Goal: Use online tool/utility: Utilize a website feature to perform a specific function

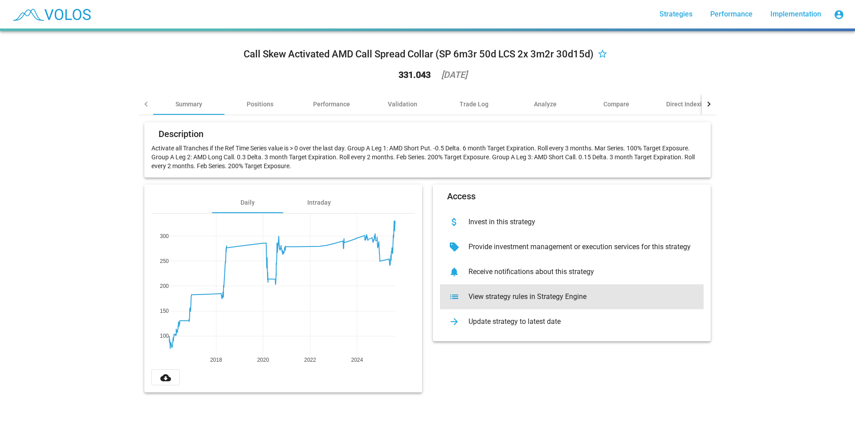
click at [559, 294] on div "View strategy rules in Strategy Engine" at bounding box center [578, 296] width 235 height 9
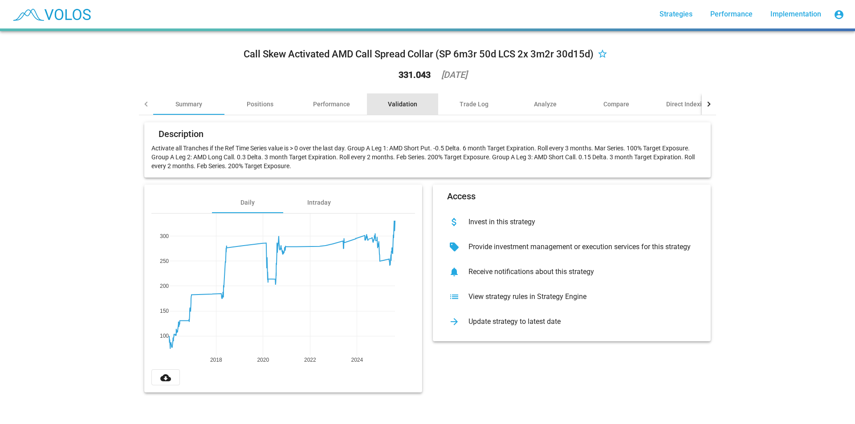
click at [375, 105] on div "Validation" at bounding box center [402, 103] width 71 height 21
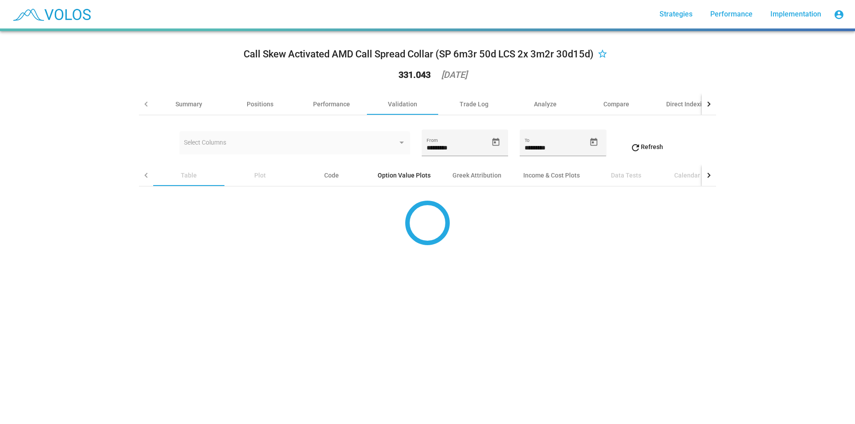
click at [416, 178] on div "Option Value Plots" at bounding box center [404, 175] width 53 height 9
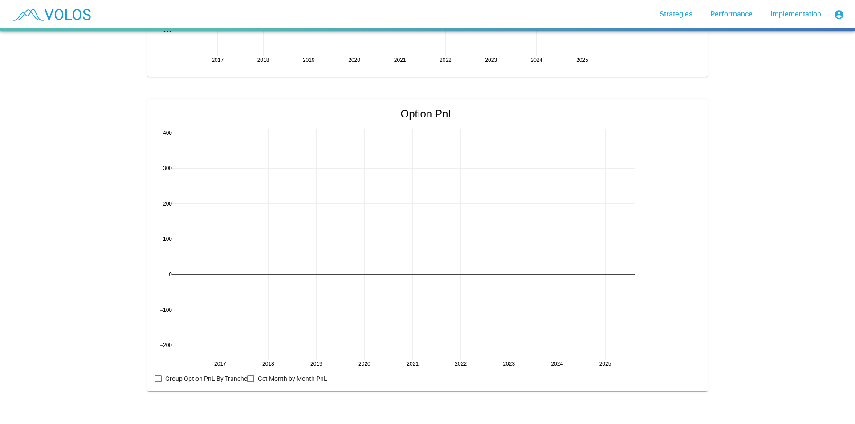
scroll to position [867, 0]
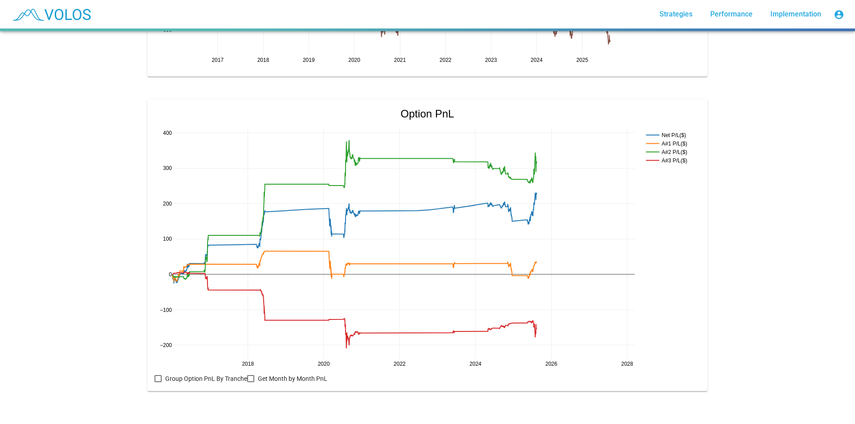
drag, startPoint x: 629, startPoint y: 357, endPoint x: 532, endPoint y: 341, distance: 99.2
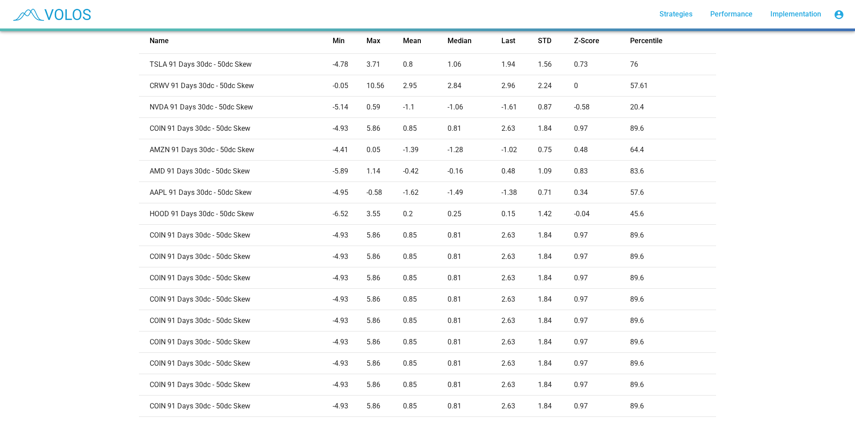
scroll to position [273, 0]
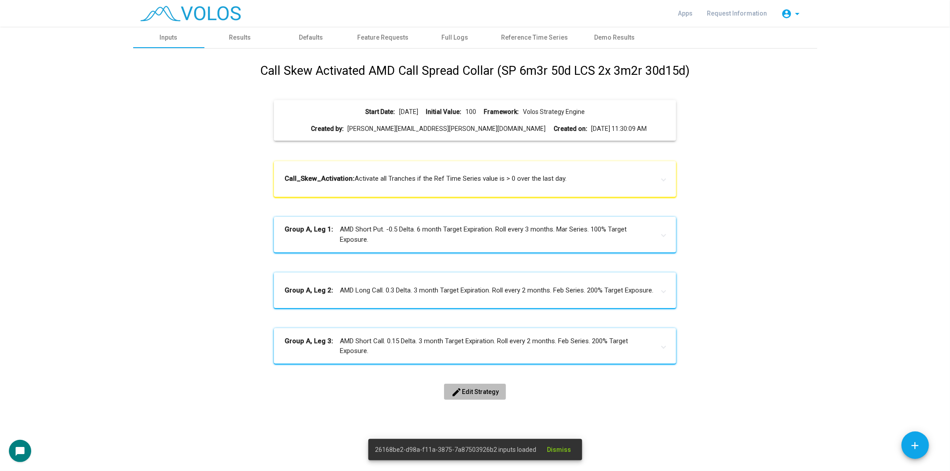
click at [487, 391] on span "edit Edit Strategy" at bounding box center [475, 391] width 48 height 7
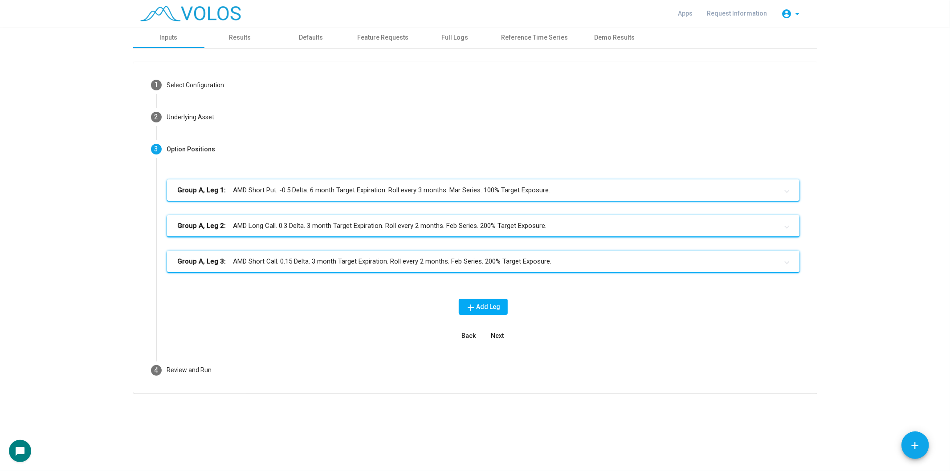
click at [508, 259] on mat-panel-title "Group A, Leg 3: AMD Short Call. 0.15 Delta. 3 month Target Expiration. Roll eve…" at bounding box center [478, 261] width 600 height 10
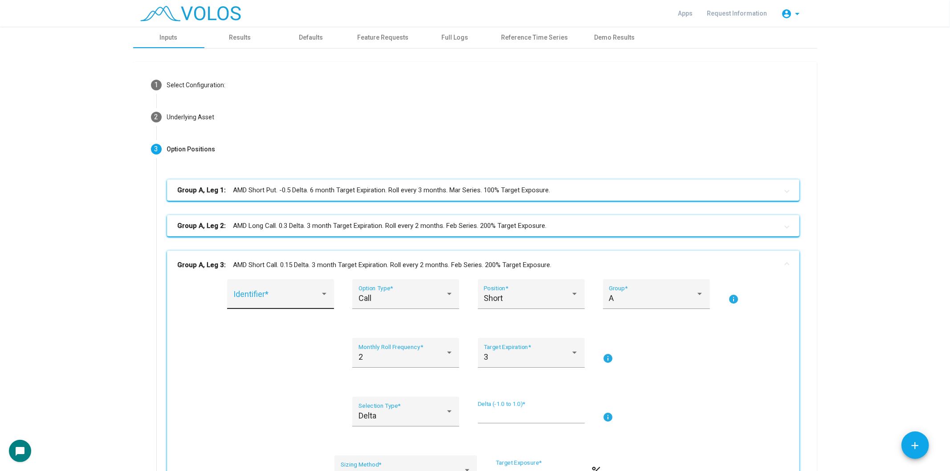
click at [292, 288] on div "Identifier *" at bounding box center [280, 297] width 95 height 24
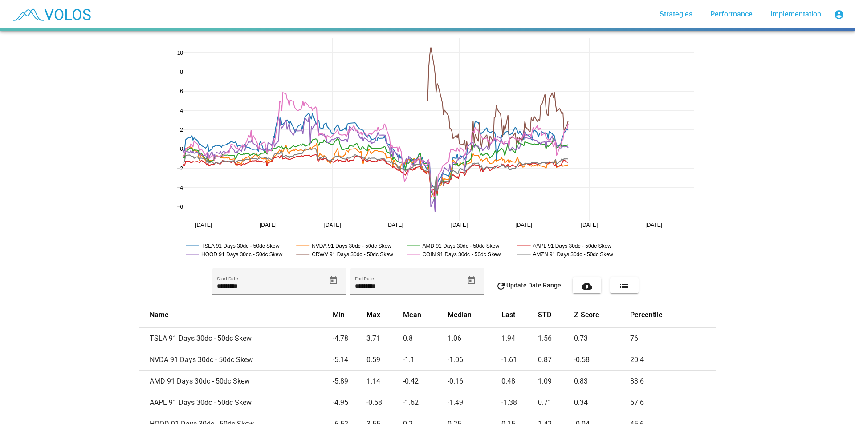
drag, startPoint x: 661, startPoint y: 228, endPoint x: 536, endPoint y: 230, distance: 125.6
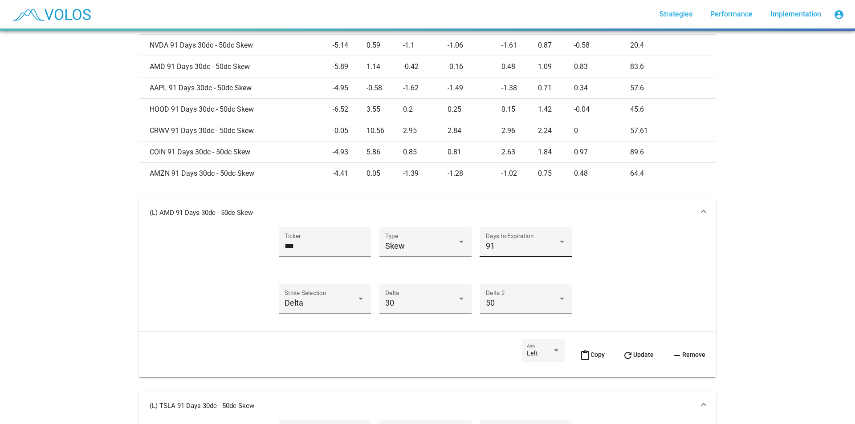
scroll to position [356, 0]
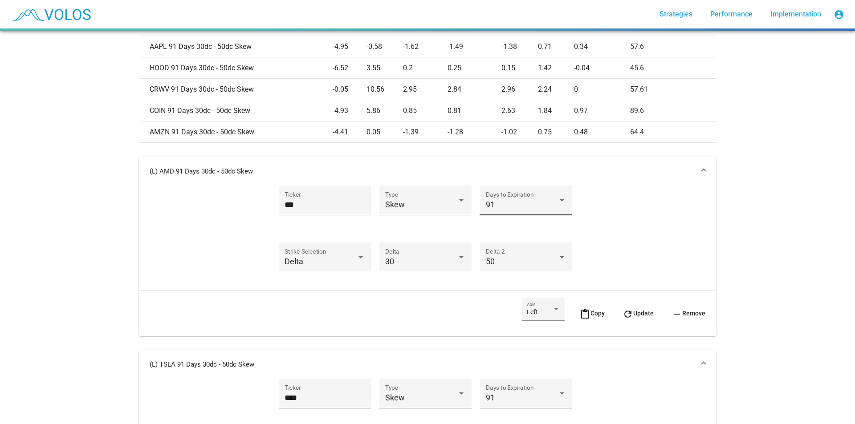
click at [506, 211] on div "91 Days to Expiration" at bounding box center [526, 204] width 80 height 24
click at [506, 211] on span "91" at bounding box center [522, 205] width 80 height 24
click at [317, 268] on div "Delta Strike Selection" at bounding box center [324, 261] width 80 height 24
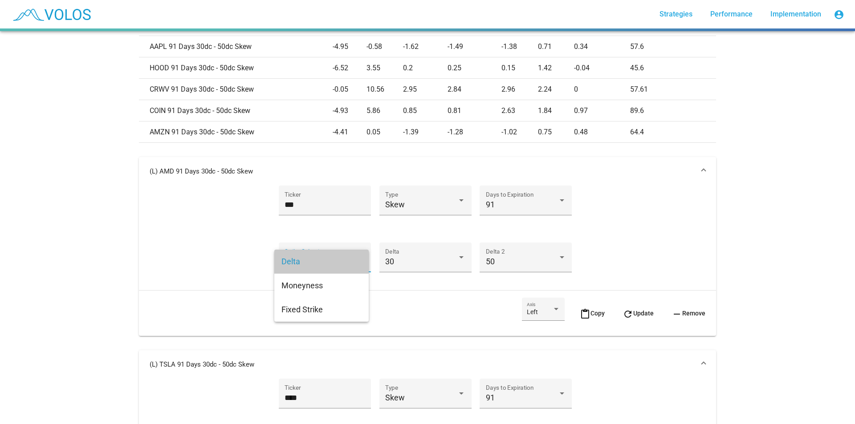
click at [342, 266] on span "Delta" at bounding box center [321, 262] width 80 height 24
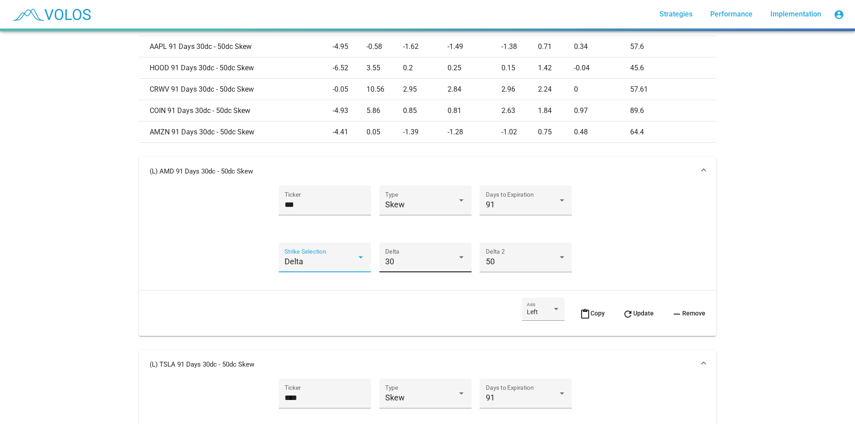
click at [391, 256] on div "30 Delta" at bounding box center [425, 261] width 80 height 24
click at [513, 264] on div at bounding box center [427, 212] width 855 height 424
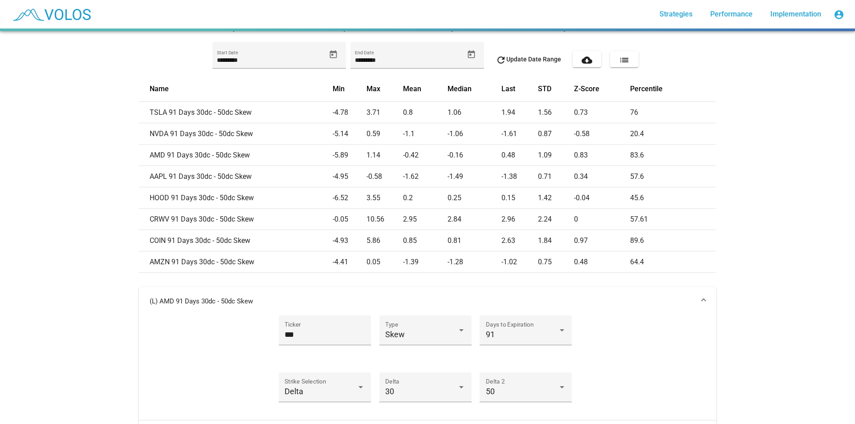
scroll to position [223, 0]
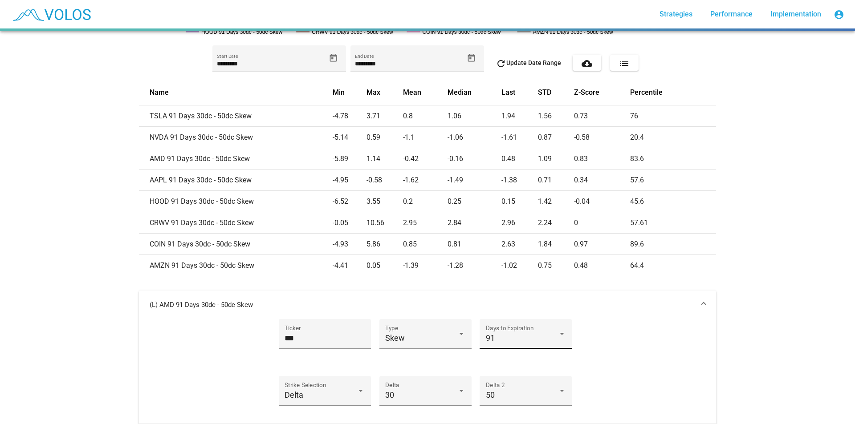
click at [513, 341] on div "91" at bounding box center [522, 338] width 72 height 9
click at [633, 309] on div at bounding box center [427, 212] width 855 height 424
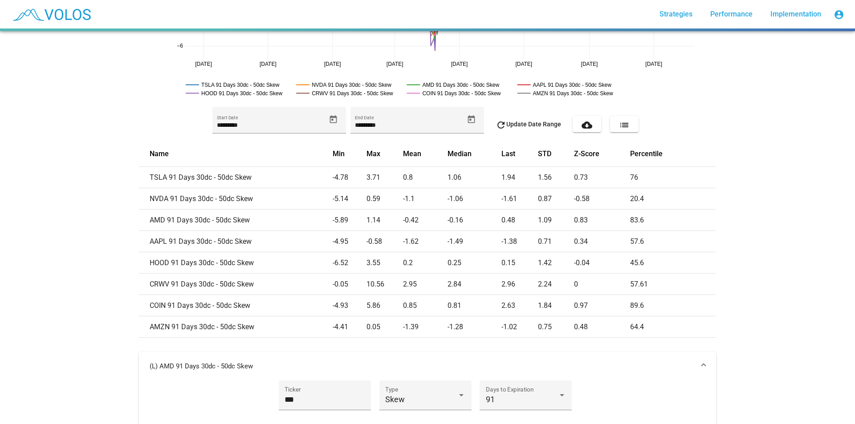
scroll to position [0, 0]
